Goal: Transaction & Acquisition: Purchase product/service

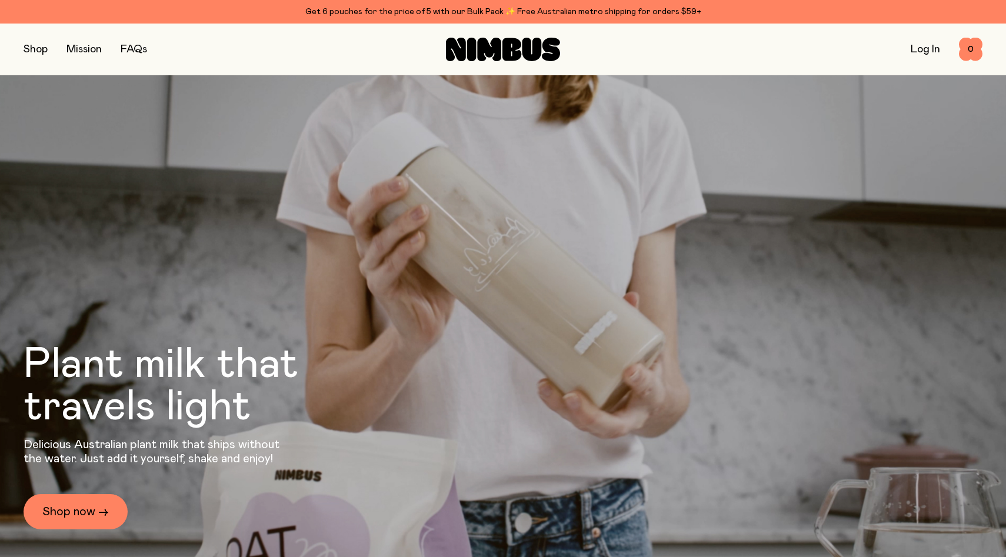
scroll to position [100, 0]
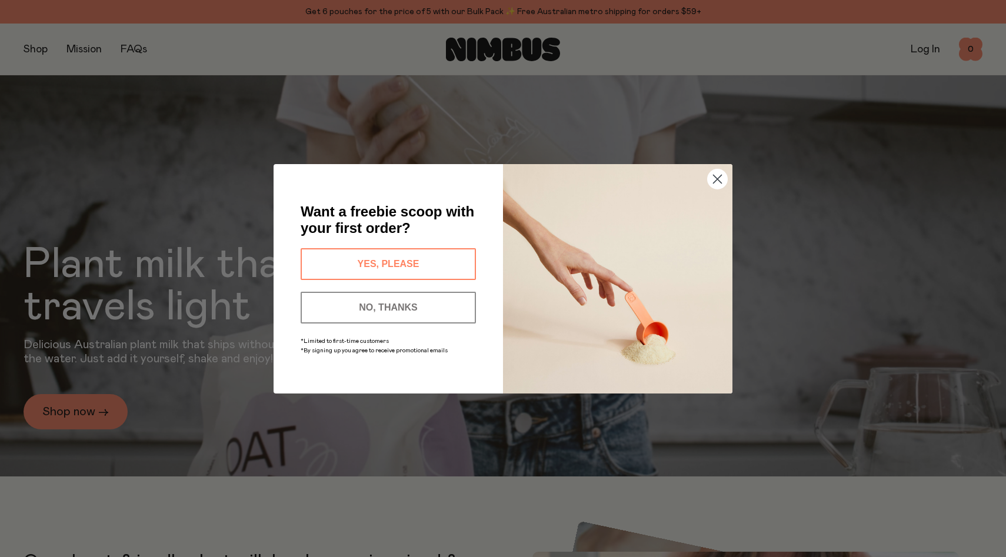
click at [717, 186] on circle "Close dialog" at bounding box center [716, 178] width 19 height 19
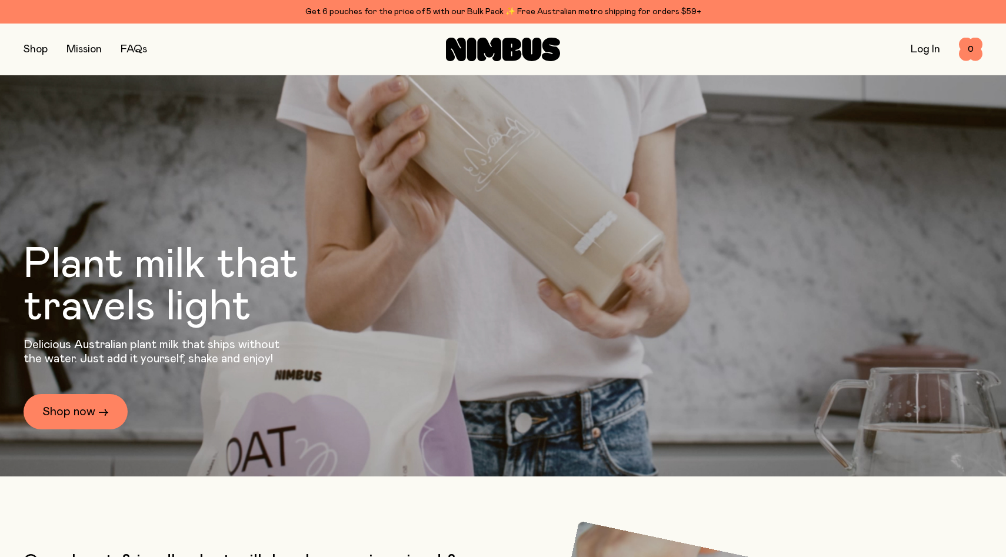
click at [30, 51] on button "button" at bounding box center [36, 49] width 24 height 16
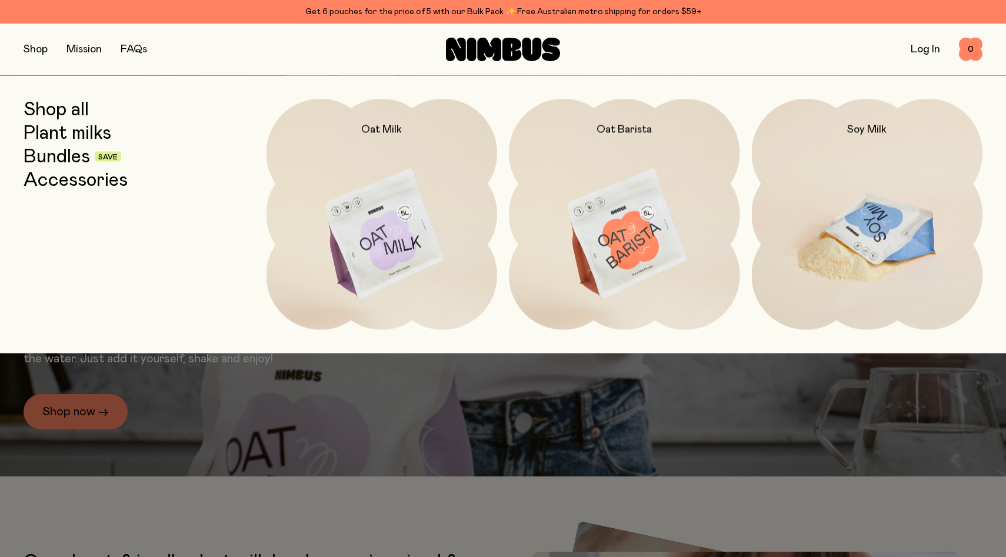
click at [837, 175] on img at bounding box center [866, 234] width 231 height 271
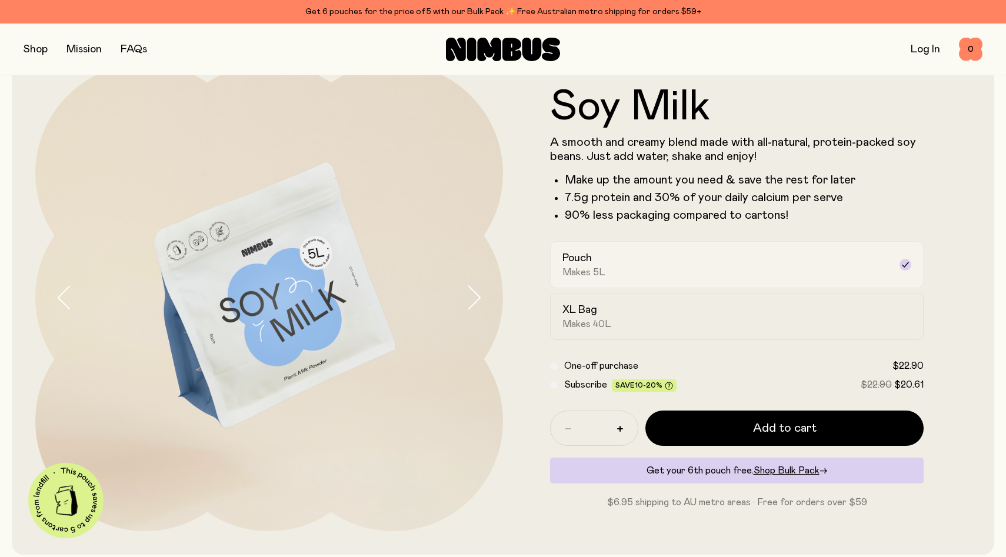
scroll to position [50, 0]
click at [709, 253] on div "Pouch Makes 5L" at bounding box center [726, 263] width 328 height 27
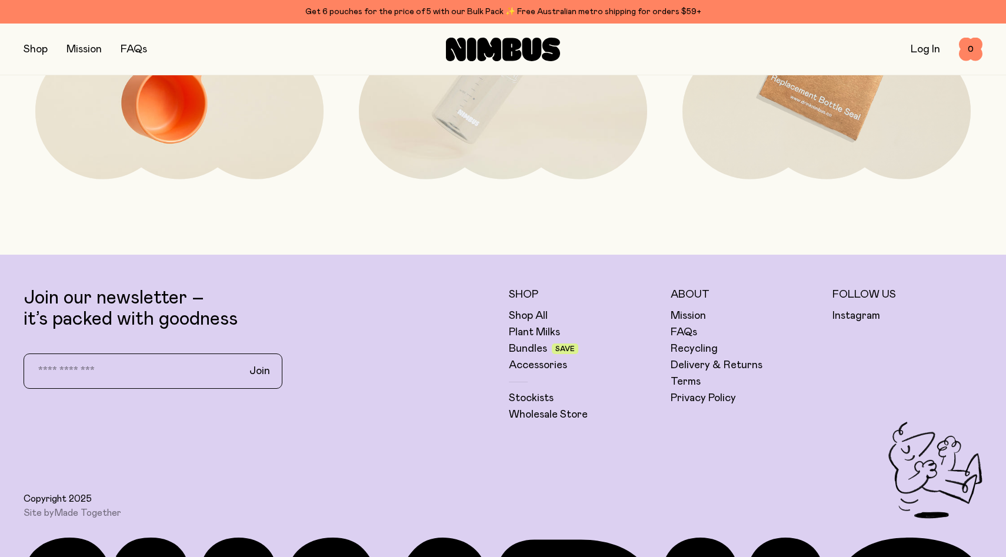
scroll to position [3076, 0]
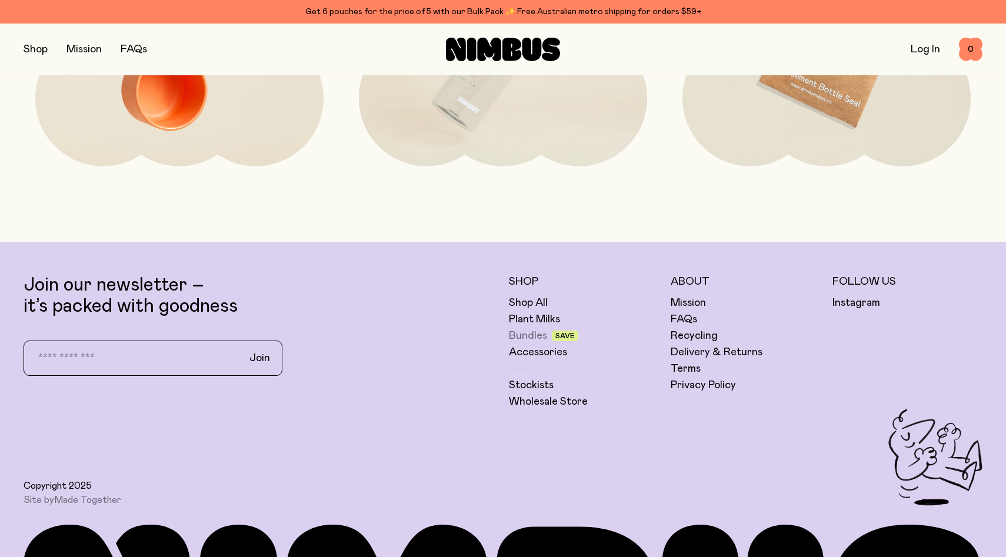
click at [526, 333] on link "Bundles" at bounding box center [528, 336] width 38 height 14
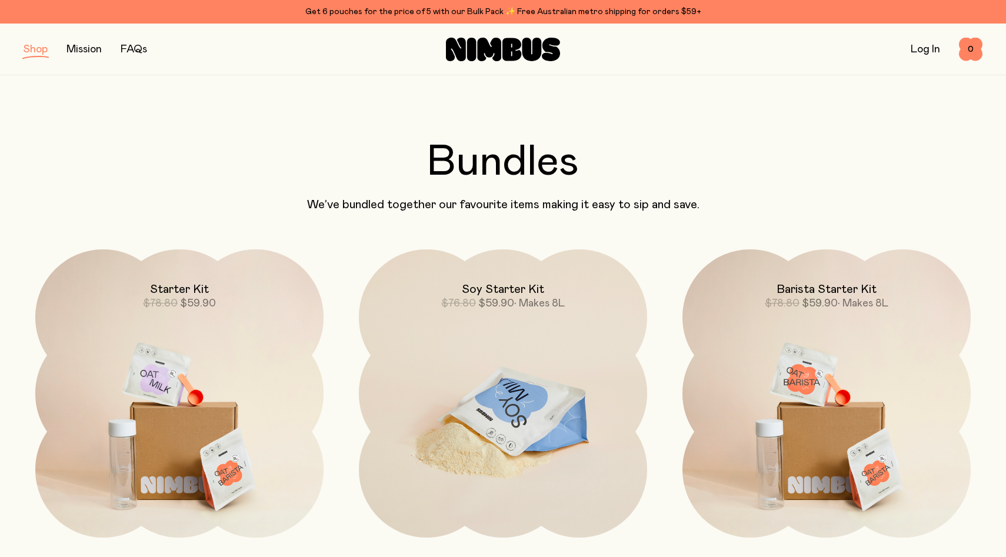
click at [563, 395] on img at bounding box center [503, 418] width 288 height 339
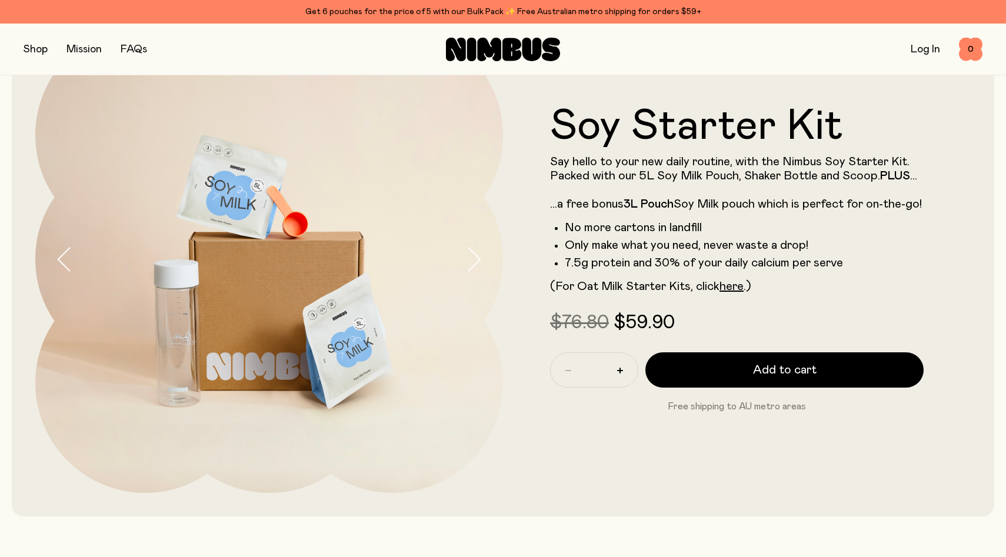
scroll to position [89, 0]
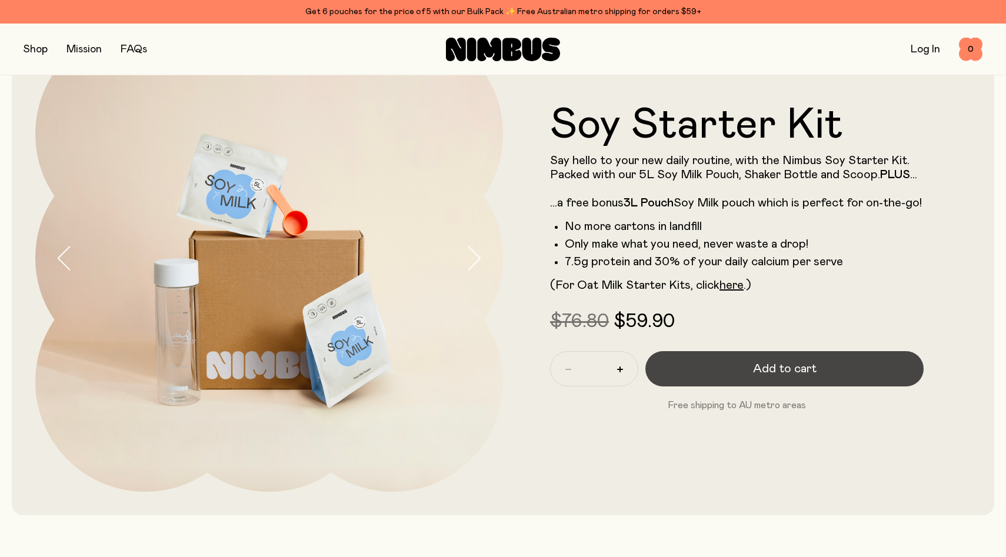
click at [706, 380] on button "Add to cart" at bounding box center [784, 368] width 278 height 35
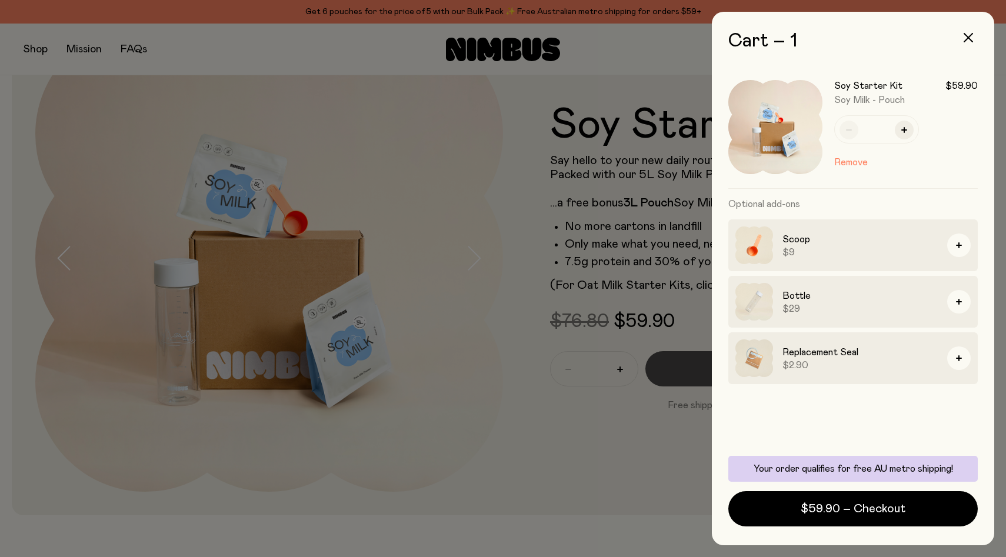
scroll to position [0, 0]
